Goal: Navigation & Orientation: Understand site structure

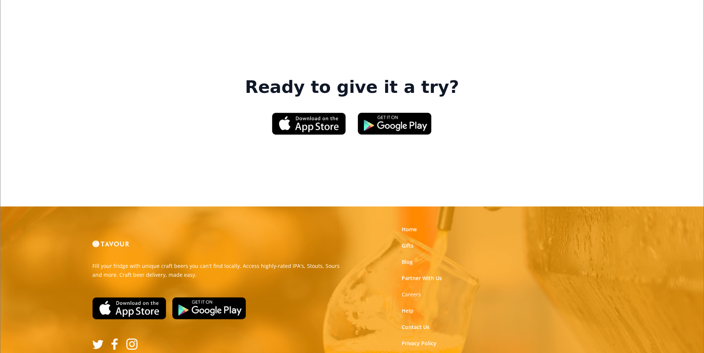
scroll to position [1119, 0]
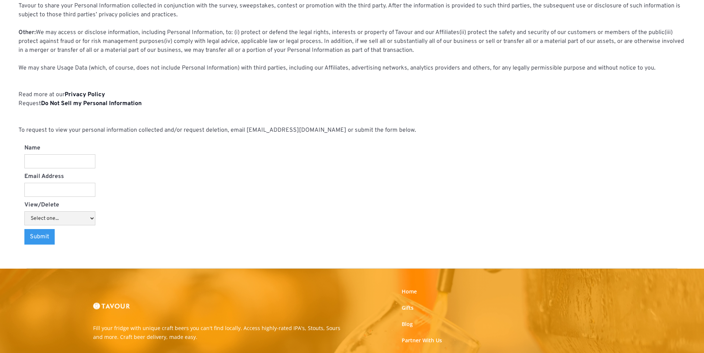
scroll to position [770, 0]
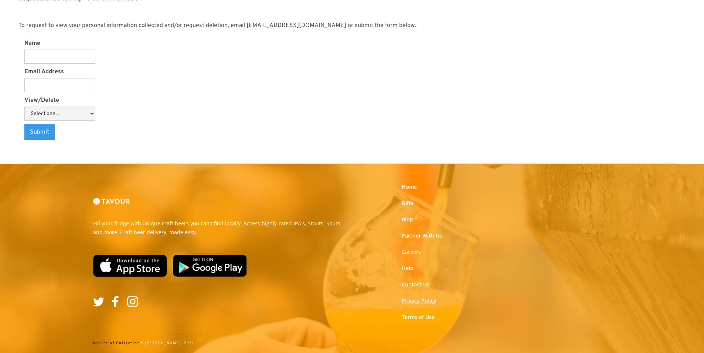
click at [423, 299] on link "Privacy Policy" at bounding box center [419, 300] width 35 height 7
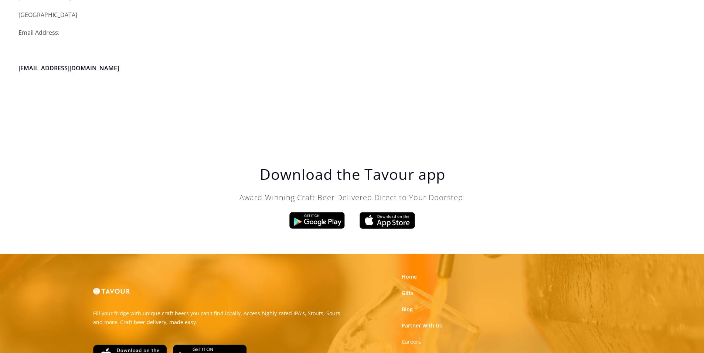
scroll to position [2106, 0]
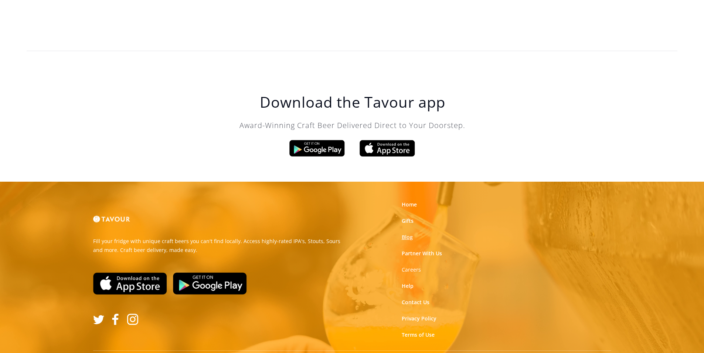
click at [406, 233] on link "Blog" at bounding box center [407, 236] width 11 height 7
